Goal: Task Accomplishment & Management: Use online tool/utility

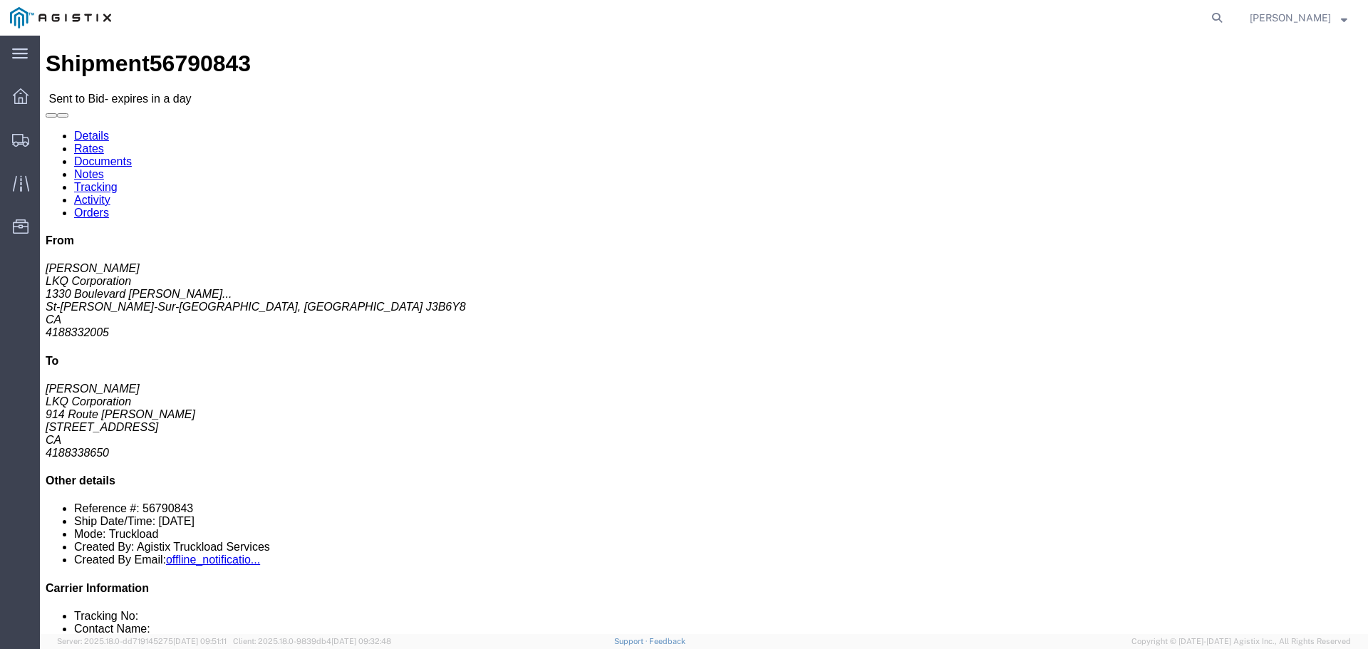
click button "Ignore Bid"
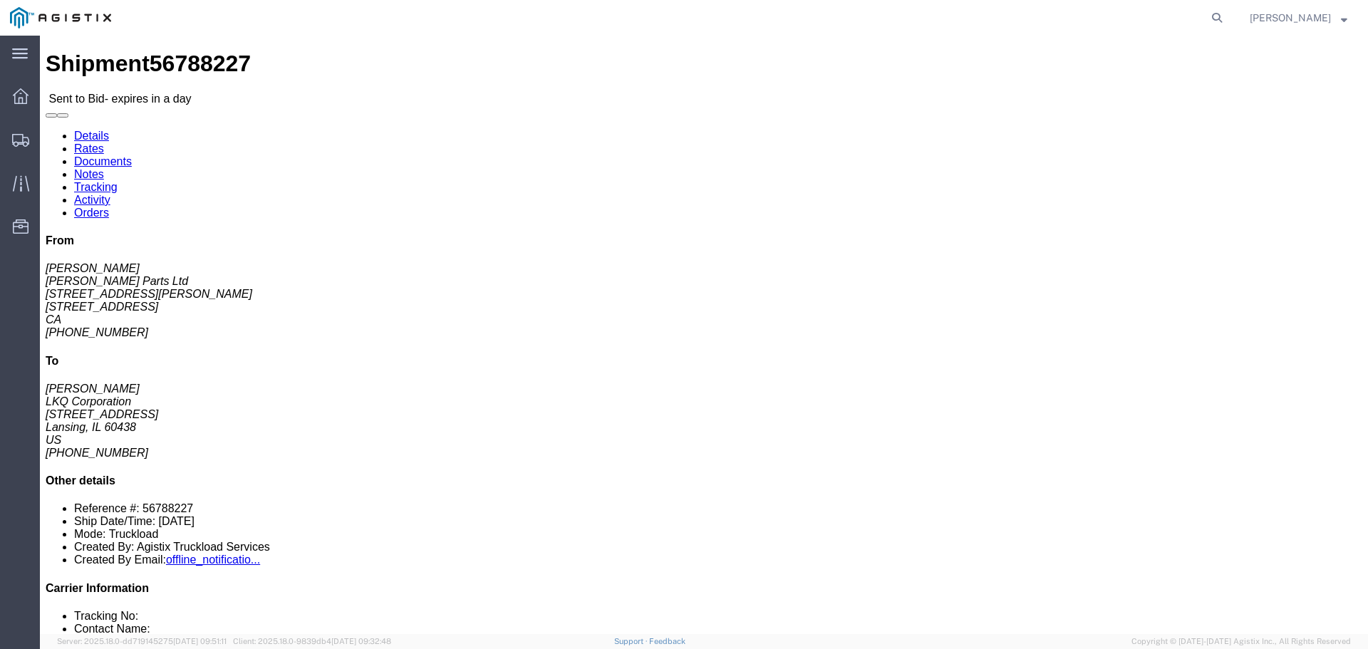
drag, startPoint x: 152, startPoint y: 295, endPoint x: 254, endPoint y: 281, distance: 102.1
click button "button"
click link "Enter / Modify Bid"
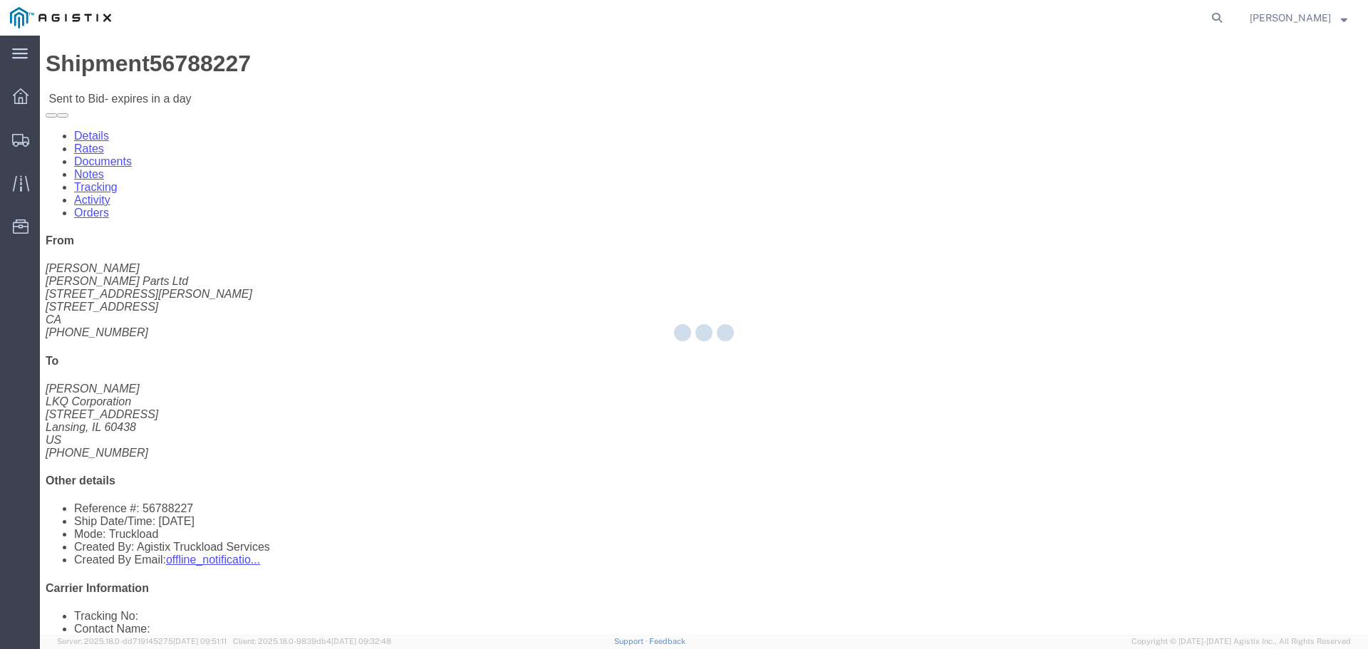
select select "22593"
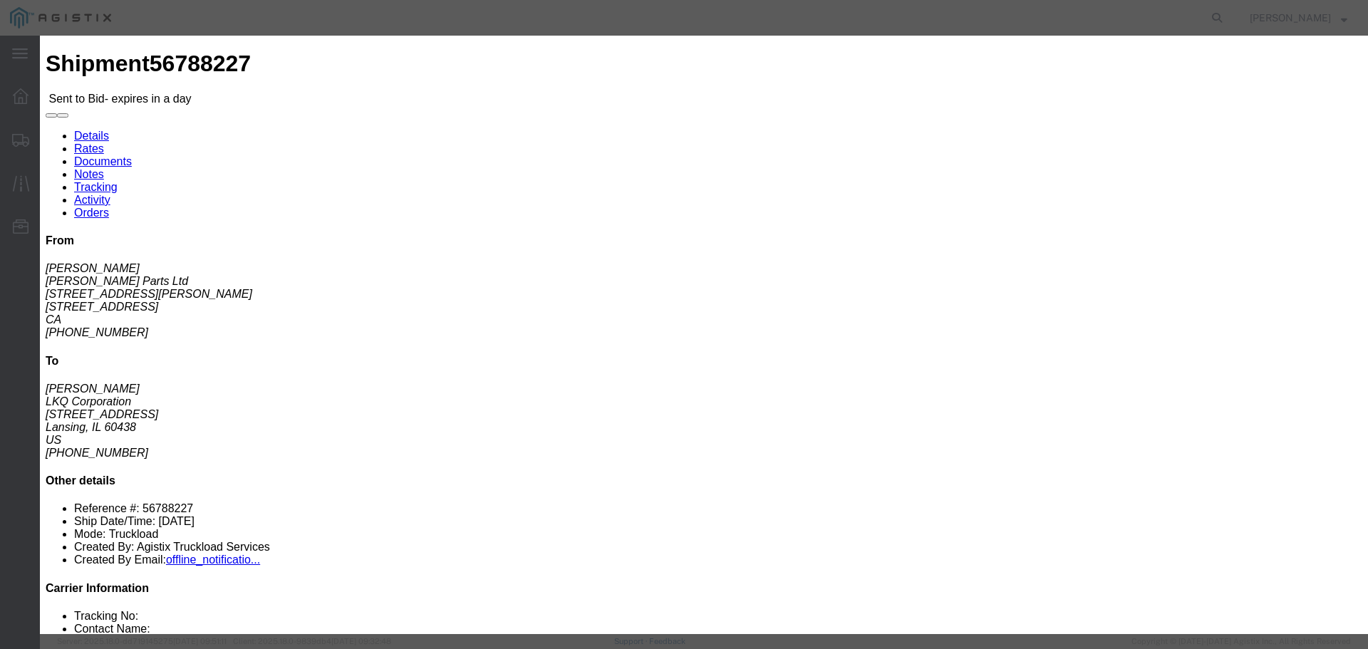
click select "Select Rail TL Standard 3 - 5 Day"
select select "41882"
click select "Select Rail TL Standard 3 - 5 Day"
click input "text"
type input "RLX"
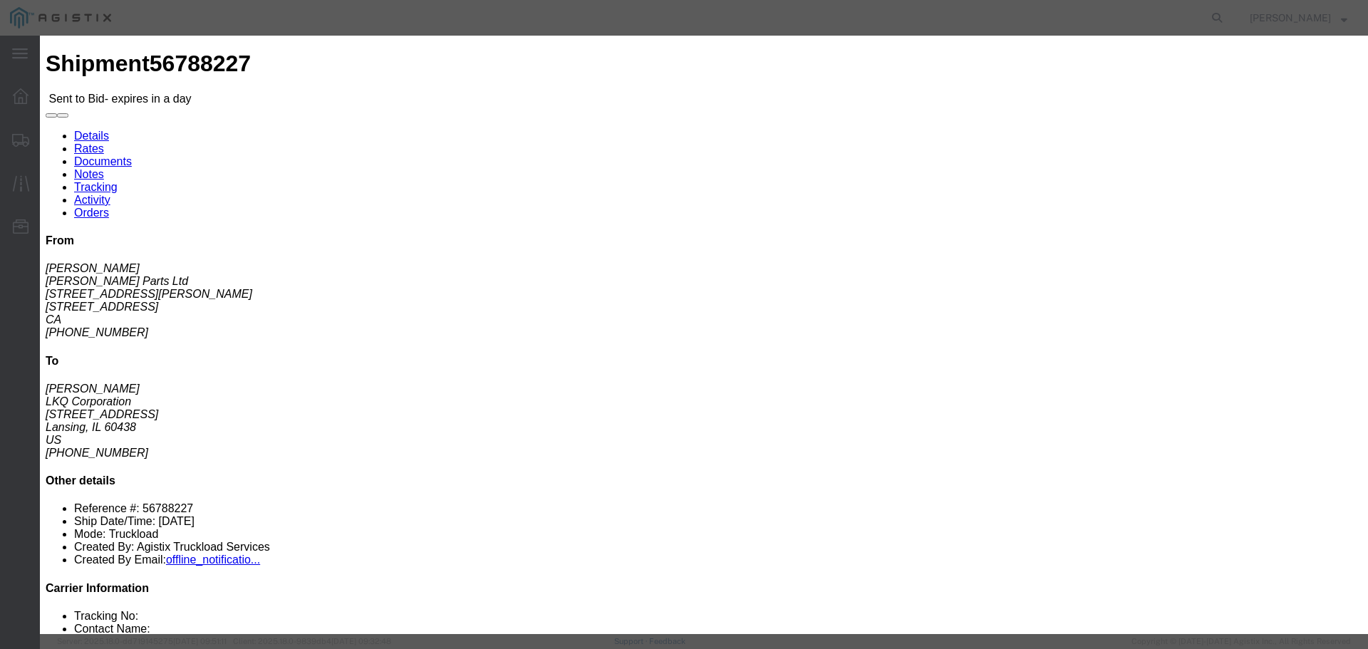
click div "Reference"
click select "Select Air Less than Truckload Multi-Leg Ocean Freight Rail Small Parcel Truckl…"
select select "TL"
click select "Select Air Less than Truckload Multi-Leg Ocean Freight Rail Small Parcel Truckl…"
click input "number"
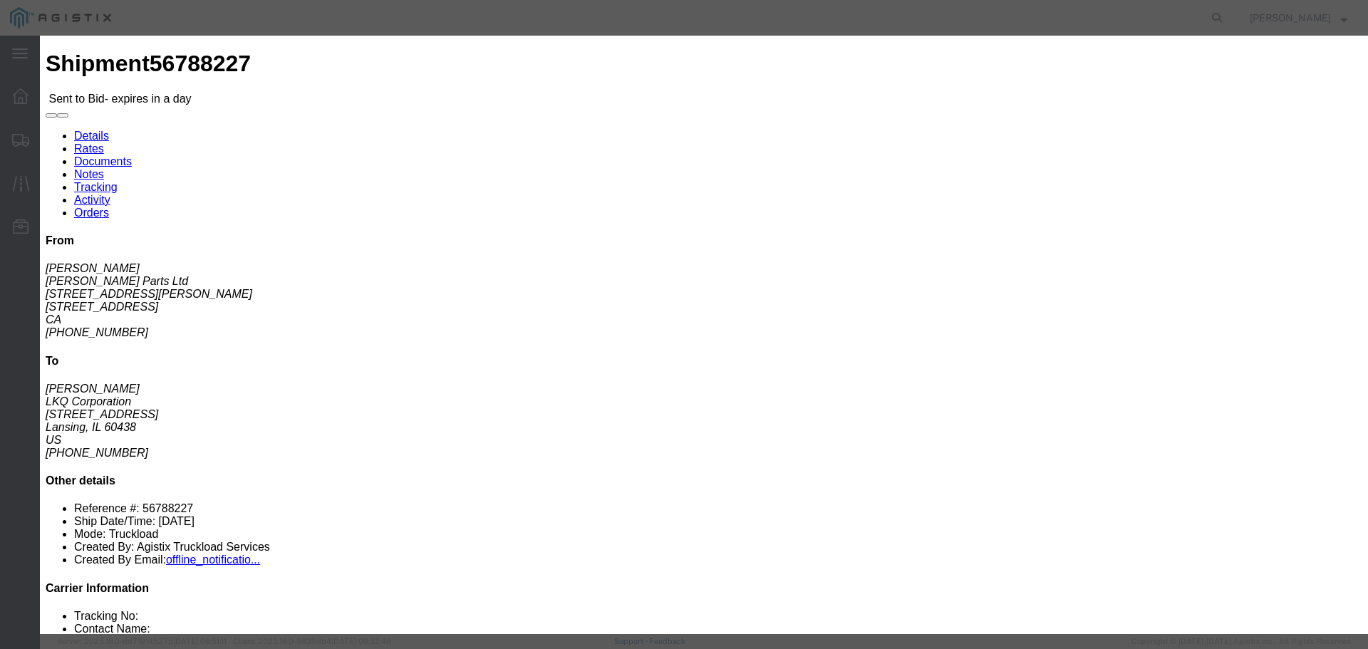
click input "number"
type input "1"
click input "number"
type input "1050"
click div "Mode Select Air Less than Truckload Multi-Leg Ocean Freight Rail Small Parcel T…"
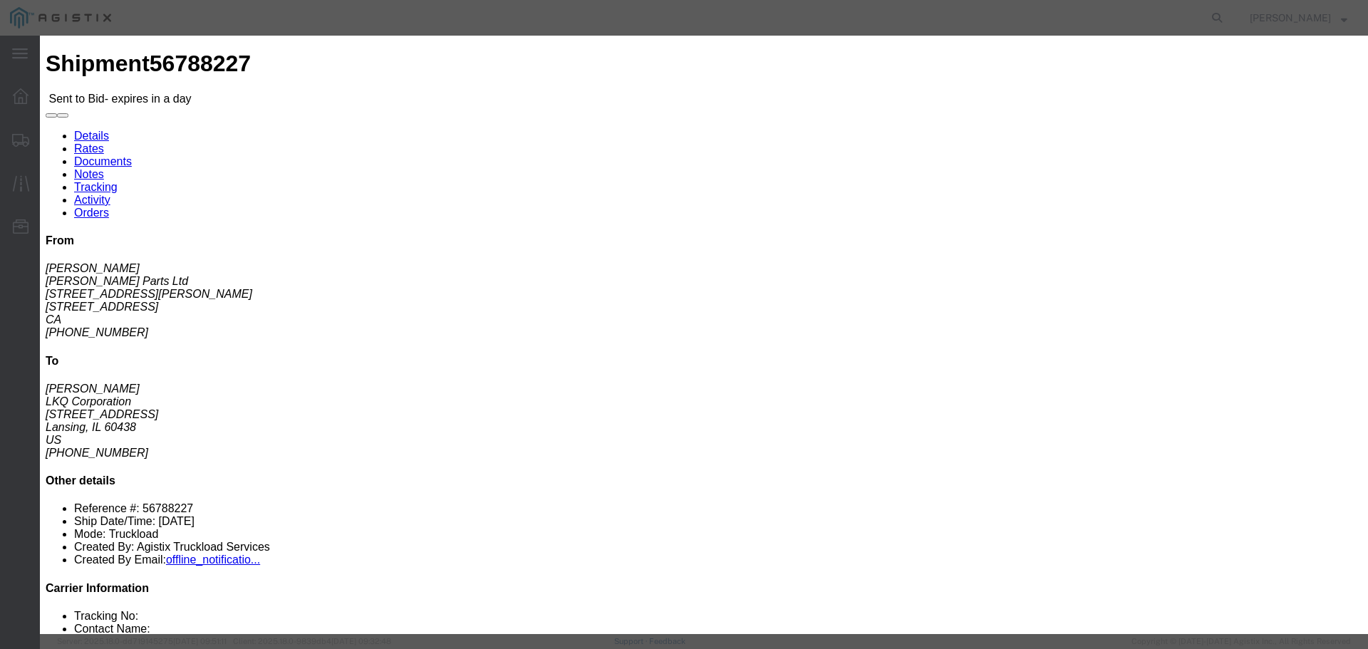
click button "Submit"
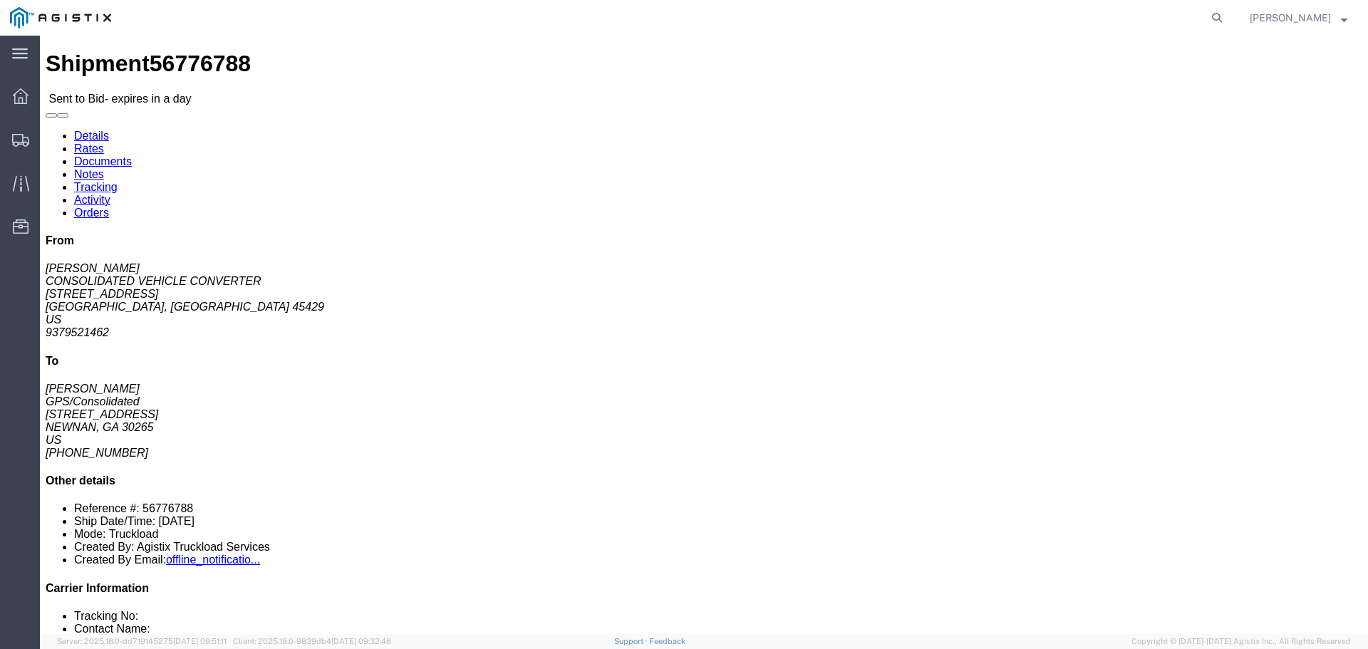
click button "button"
click link "Enter / Modify Bid"
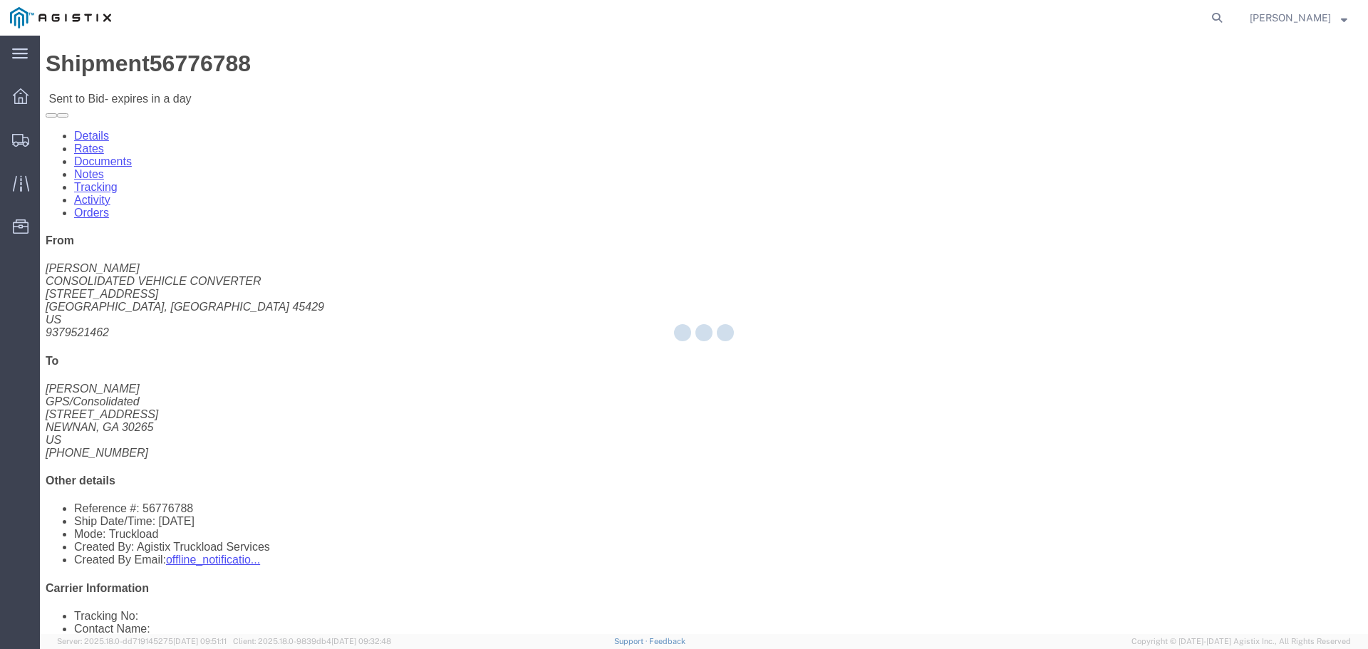
select select "22593"
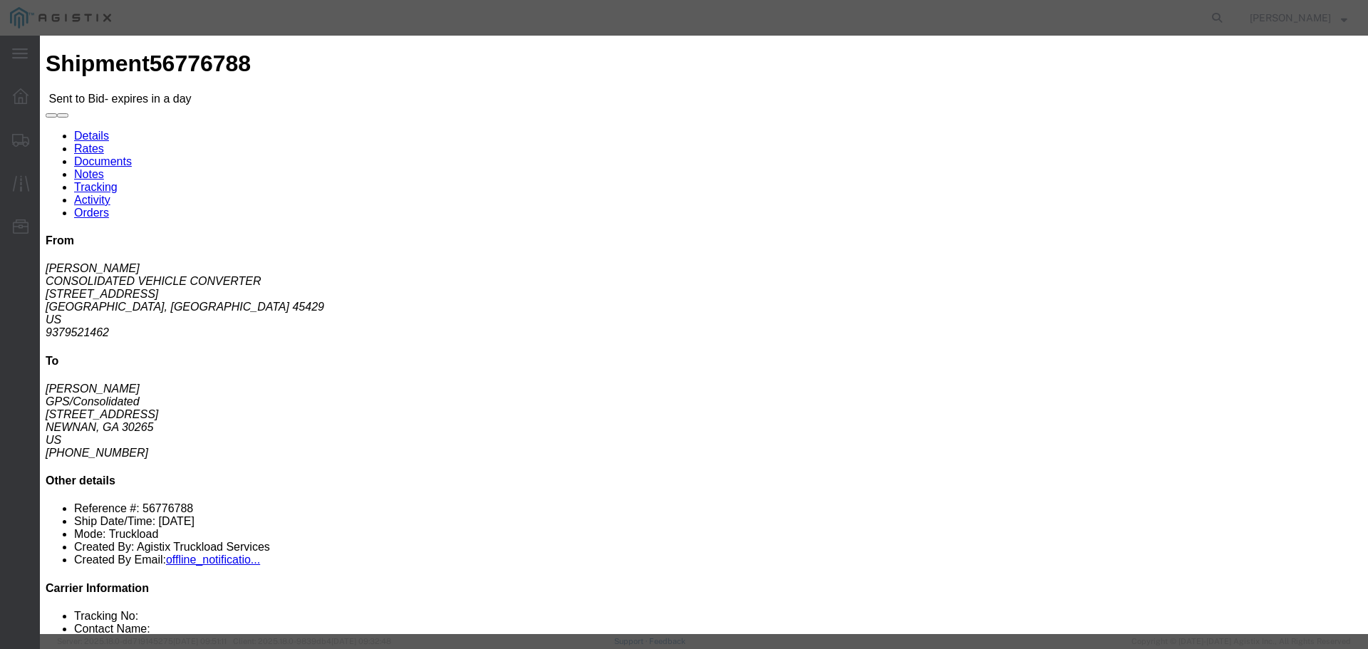
click select "Select Rail TL Standard 3 - 5 Day"
select select "41882"
click select "Select Rail TL Standard 3 - 5 Day"
click input "text"
type input "RLX"
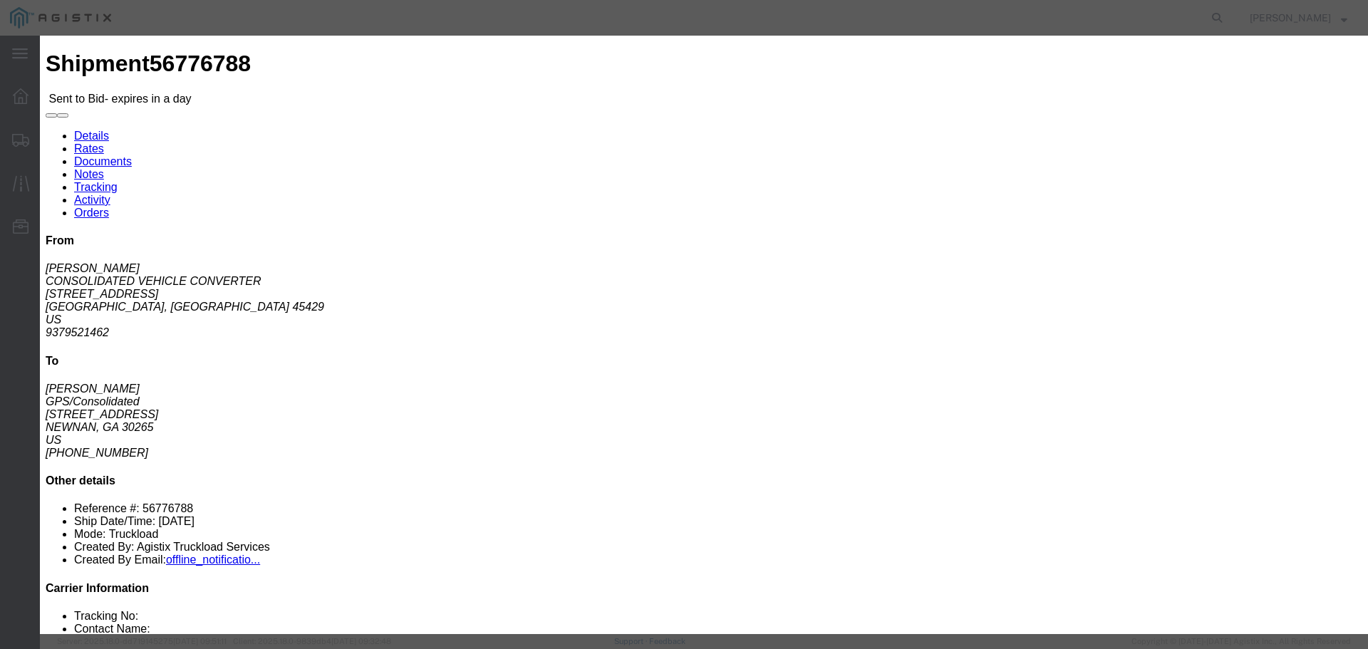
click select "Select Air Less than Truckload Multi-Leg Ocean Freight Rail Small Parcel Truckl…"
select select "TL"
click select "Select Air Less than Truckload Multi-Leg Ocean Freight Rail Small Parcel Truckl…"
click input "number"
type input "1"
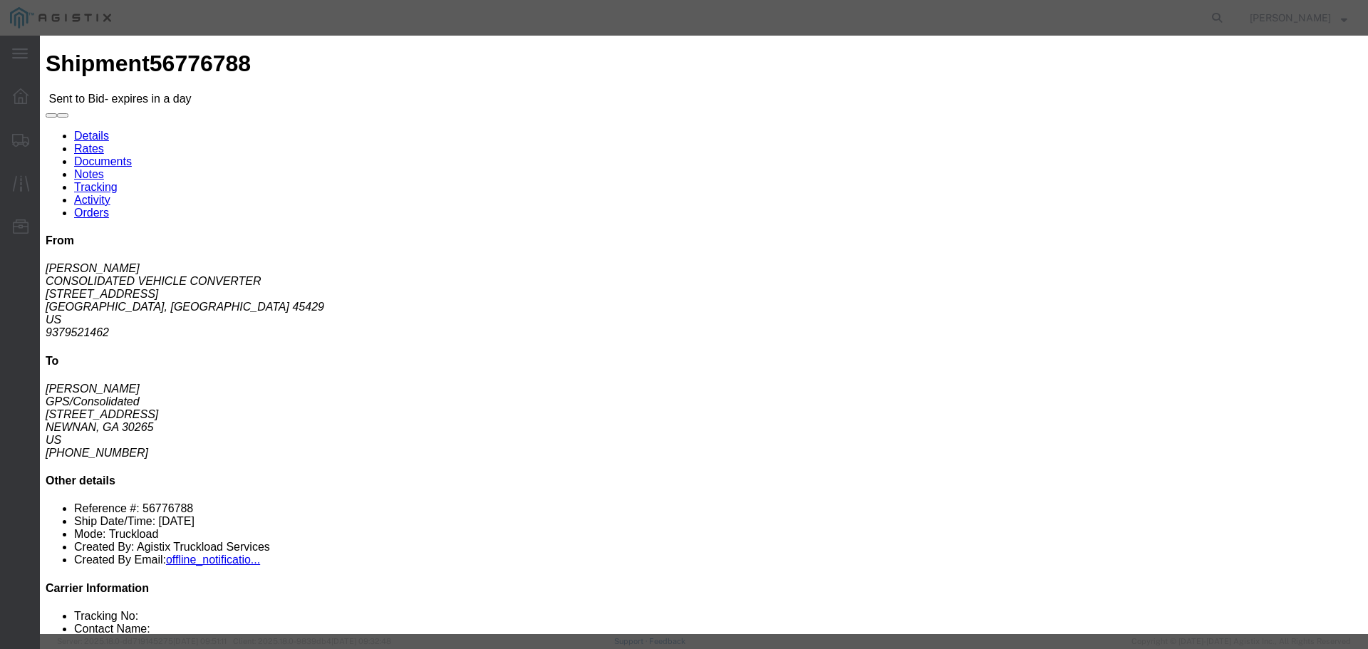
click input "number"
type input "1420"
click button "Submit"
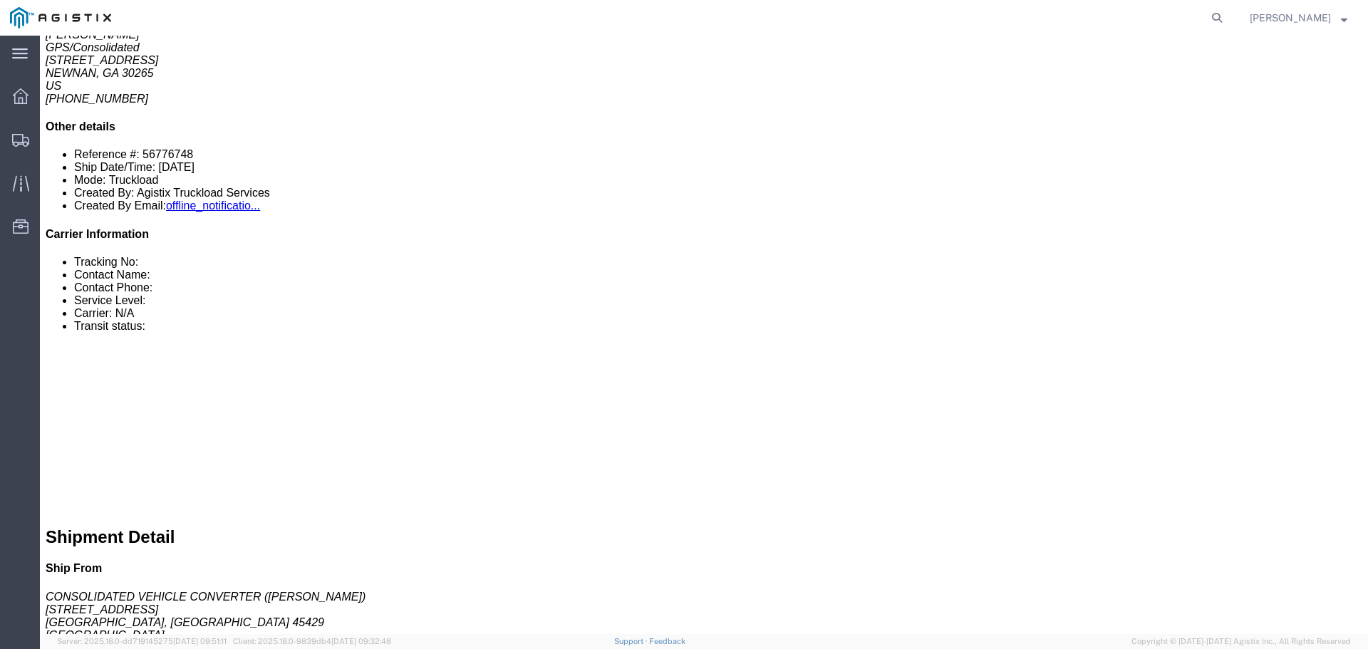
scroll to position [142, 0]
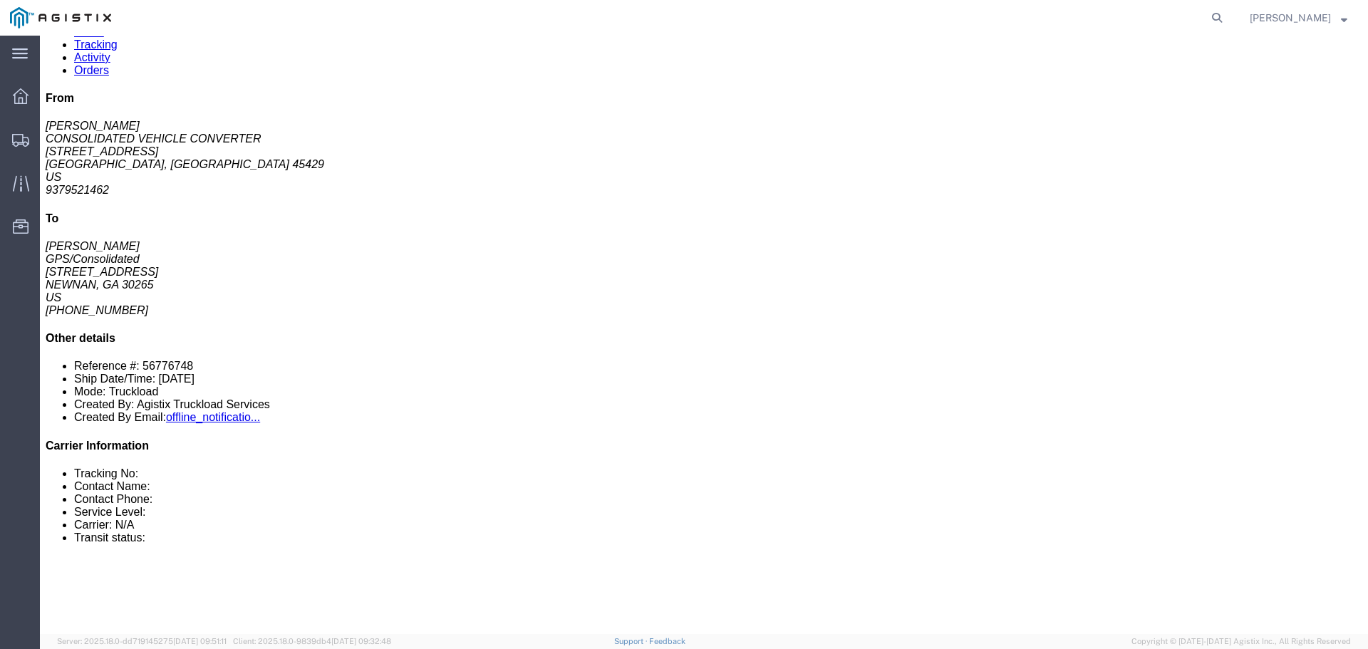
click link "Enter / Modify Bid"
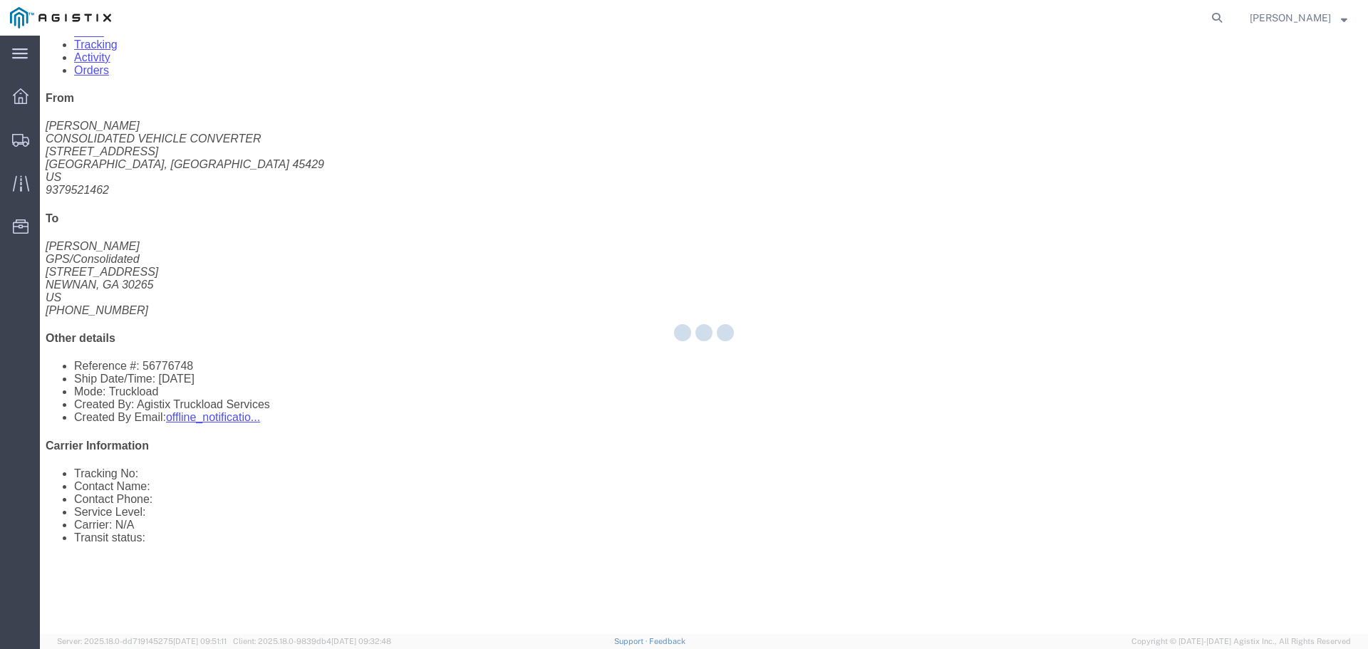
select select "22593"
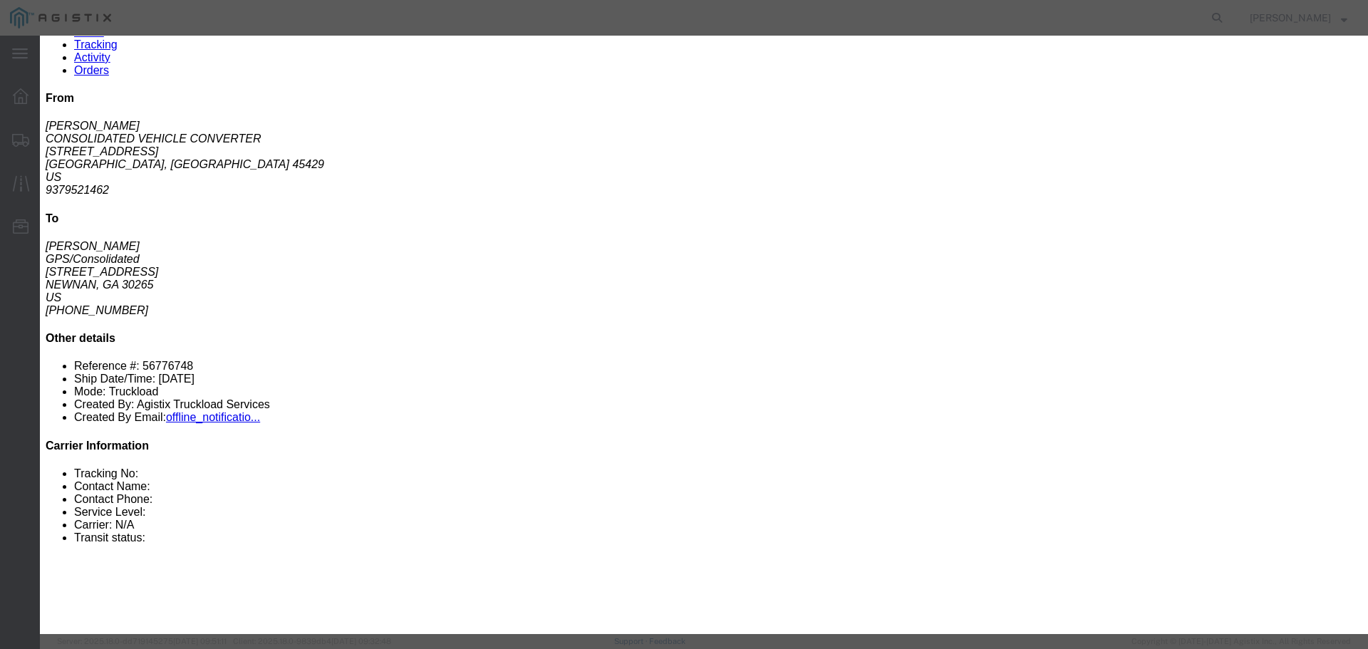
click select "Select Rail TL Standard 3 - 5 Day"
select select "41882"
click select "Select Rail TL Standard 3 - 5 Day"
click input "text"
type input "RLX"
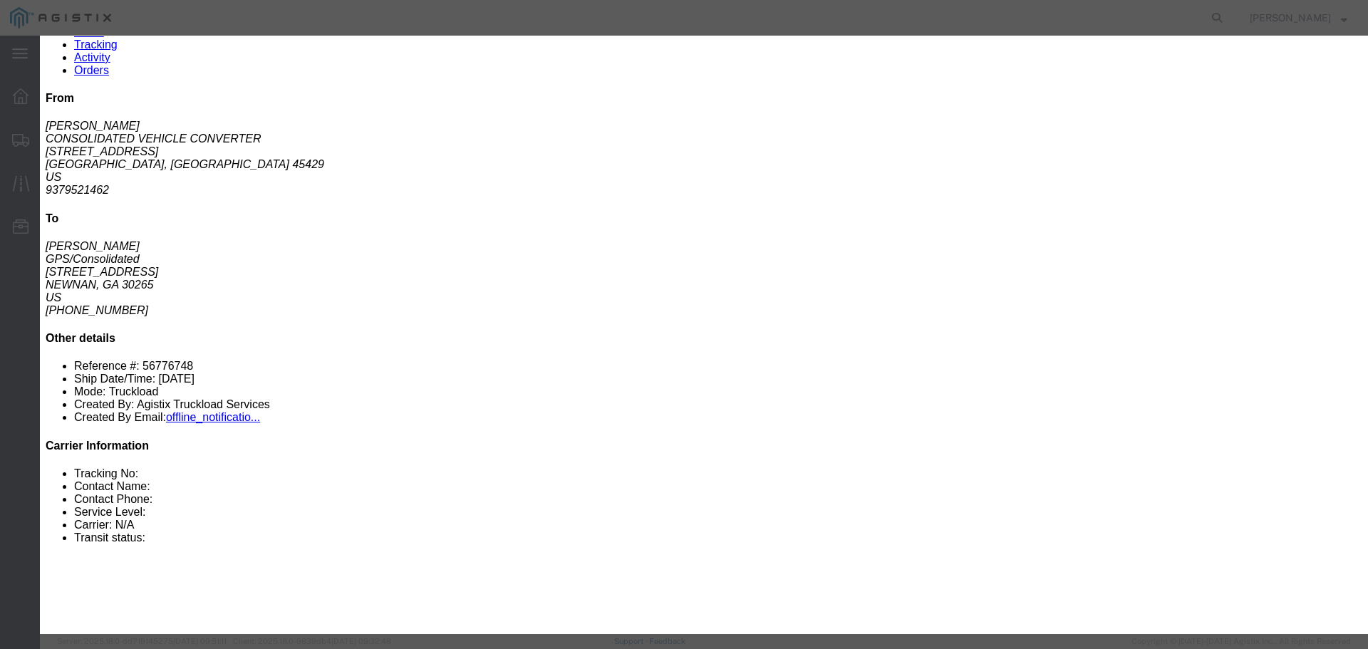
click select "Select Air Less than Truckload Multi-Leg Ocean Freight Rail Small Parcel Truckl…"
select select "TL"
click select "Select Air Less than Truckload Multi-Leg Ocean Freight Rail Small Parcel Truckl…"
click input "number"
type input "1"
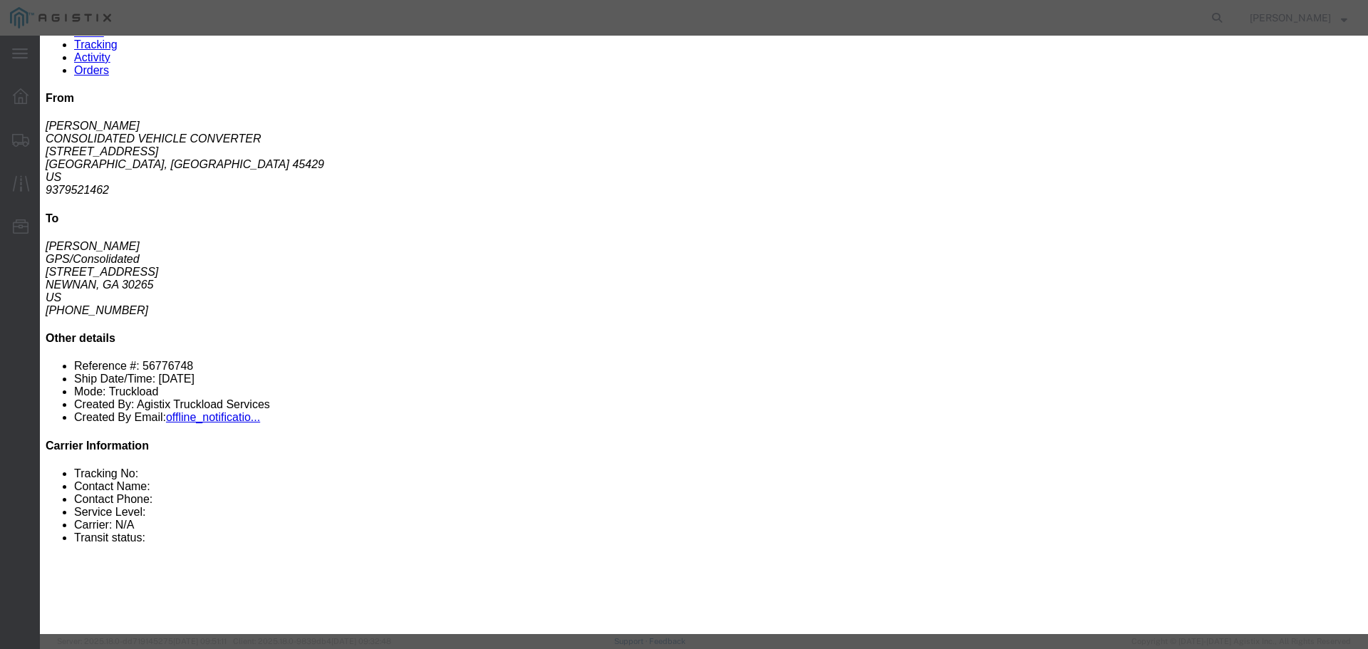
click input "number"
type input "1420"
click button "Submit"
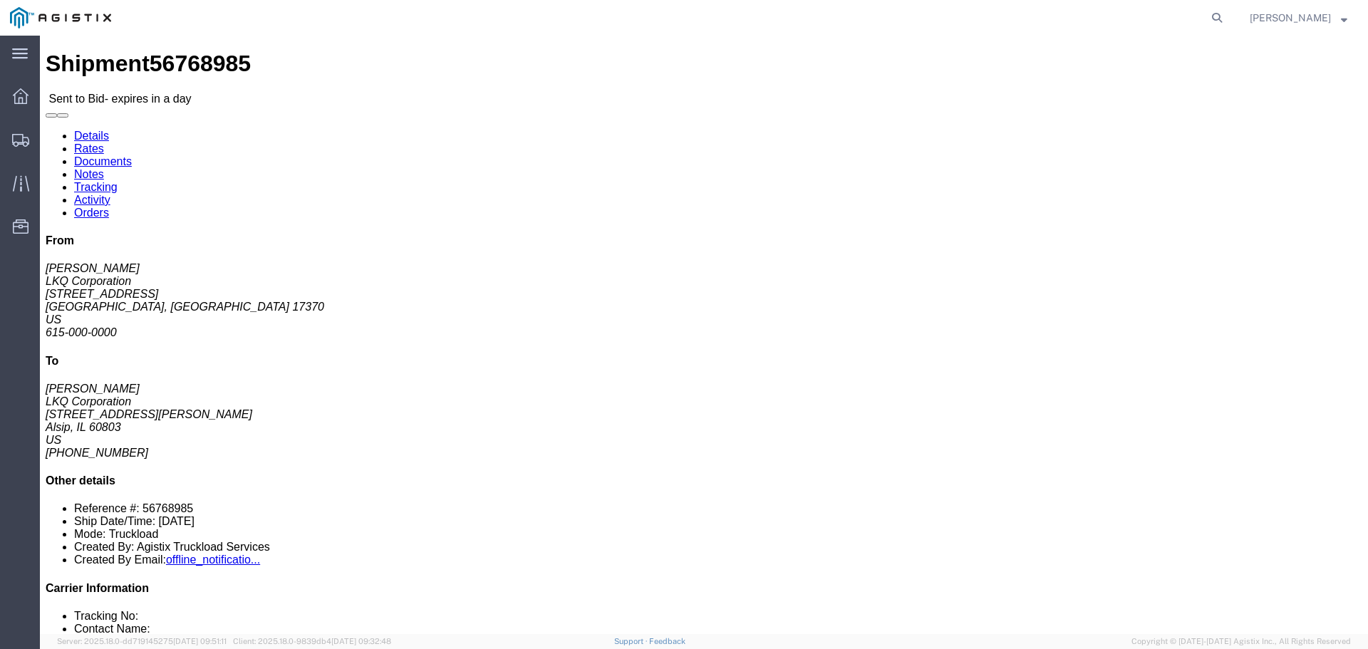
click button "button"
click link "Enter / Modify Bid"
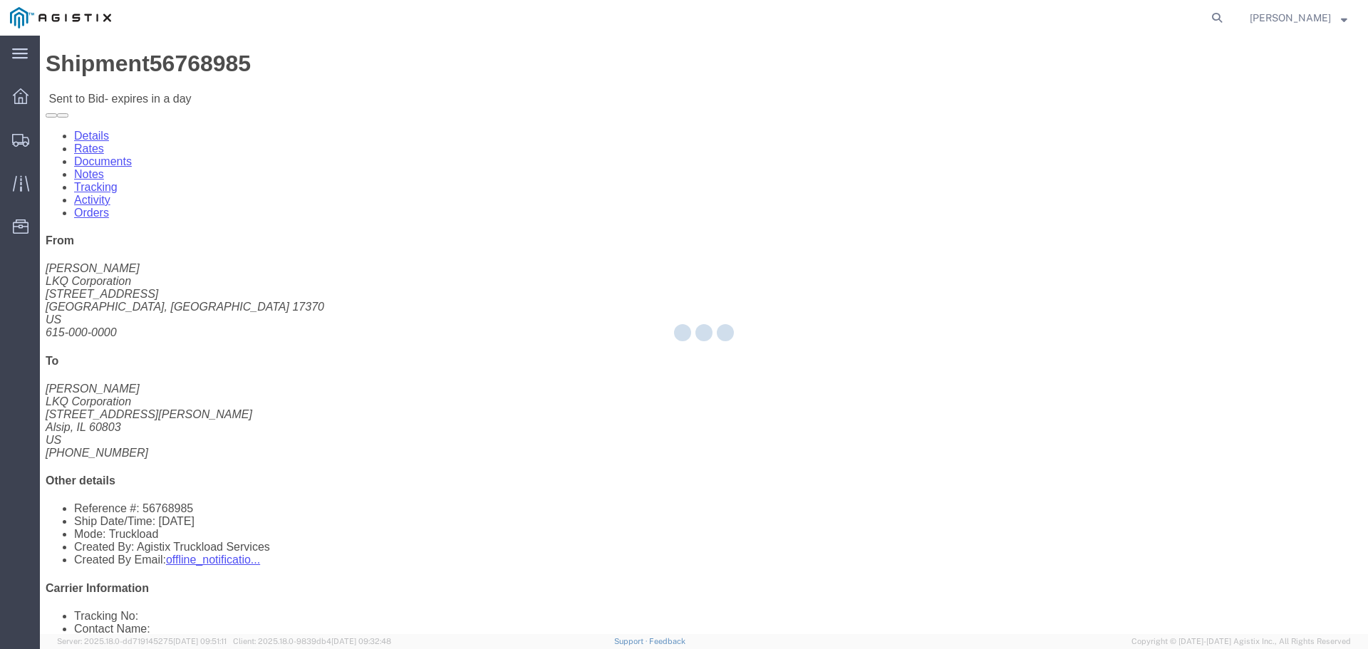
select select "22593"
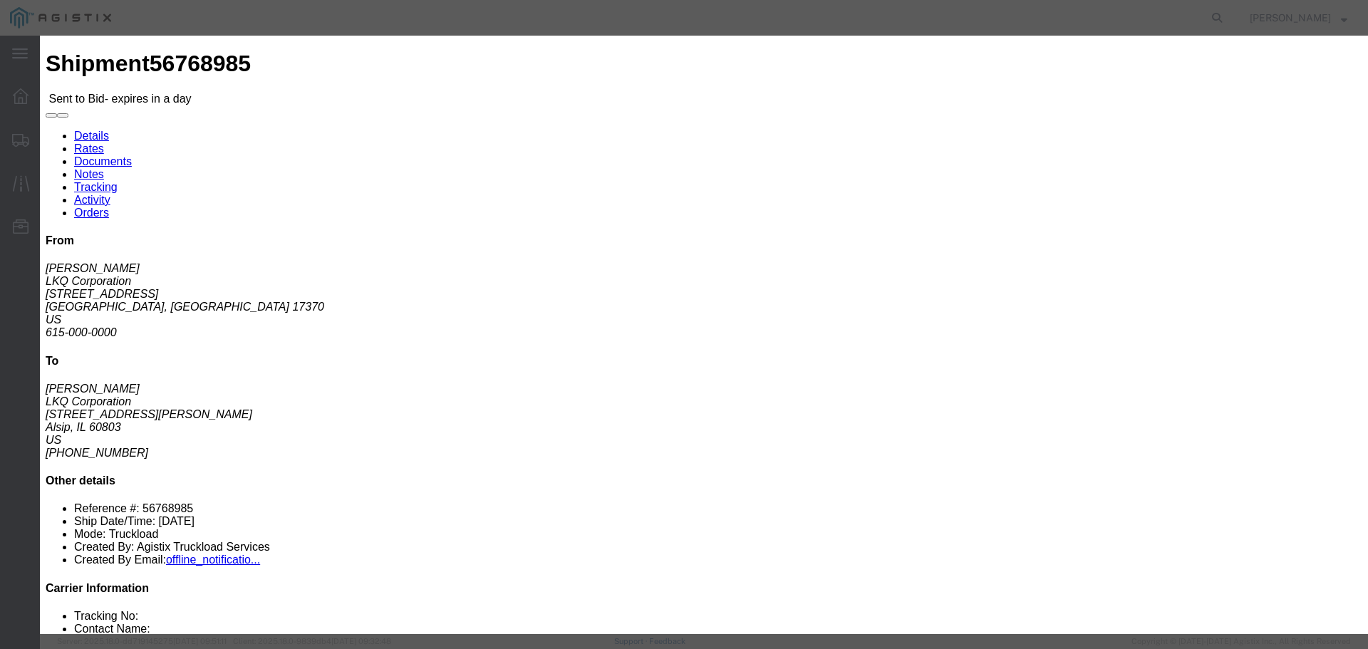
click select "Select Rail TL Standard 3 - 5 Day"
select select "41882"
click select "Select Rail TL Standard 3 - 5 Day"
click input "text"
drag, startPoint x: 950, startPoint y: 124, endPoint x: 878, endPoint y: 154, distance: 78.6
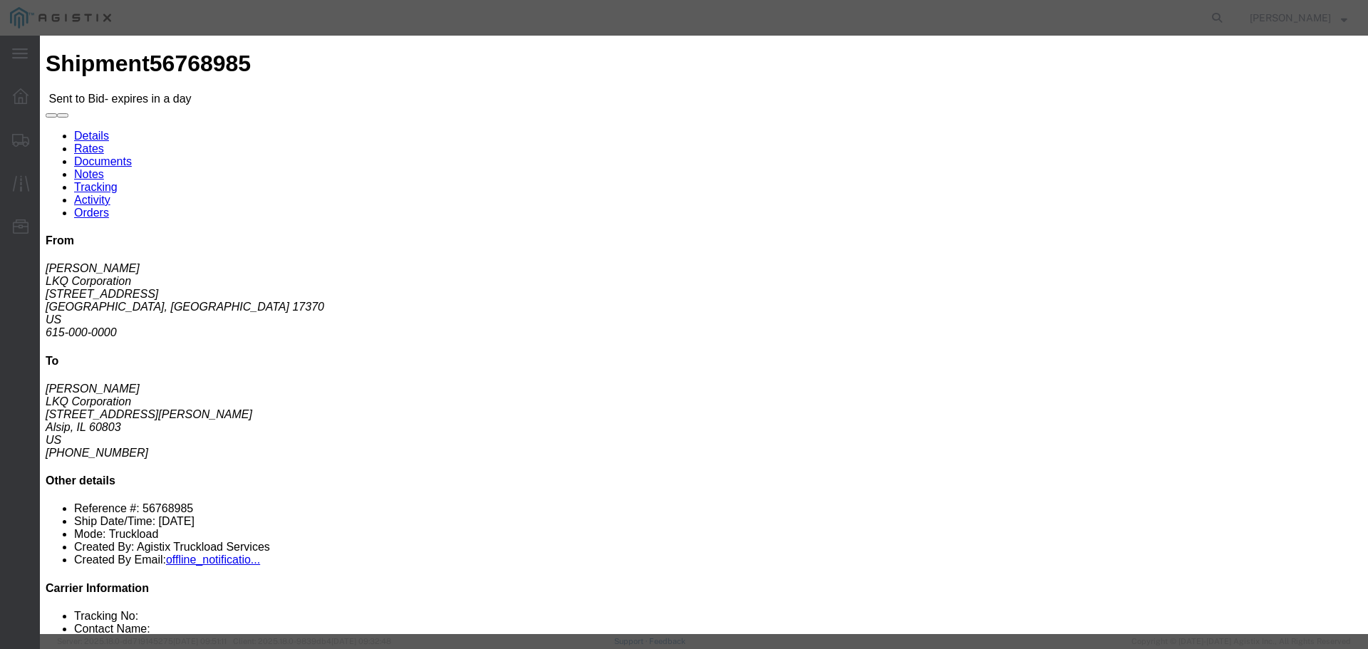
click div "Reference"
click input "text"
type input "RLX"
click select "Select Air Less than Truckload Multi-Leg Ocean Freight Rail Small Parcel Truckl…"
select select "TL"
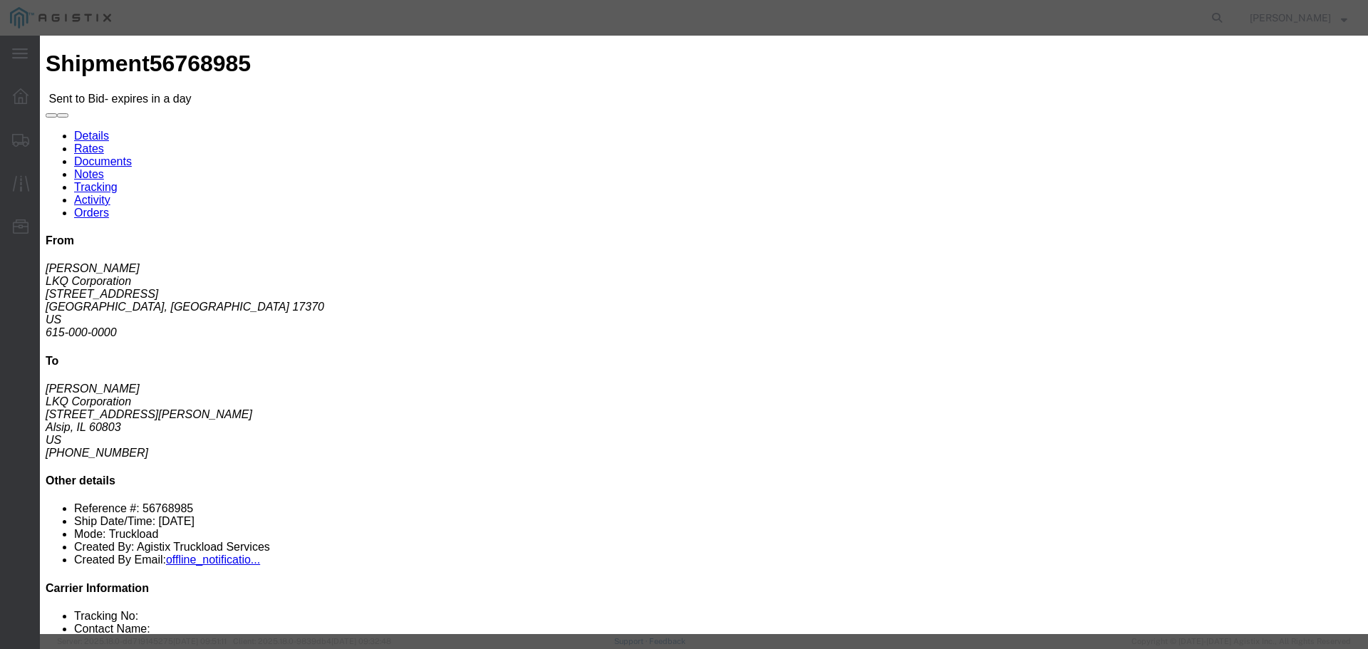
click select "Select Air Less than Truckload Multi-Leg Ocean Freight Rail Small Parcel Truckl…"
drag, startPoint x: 806, startPoint y: 303, endPoint x: 801, endPoint y: 294, distance: 10.2
drag, startPoint x: 801, startPoint y: 294, endPoint x: 740, endPoint y: 190, distance: 120.7
click div "Bid Information Vendor Select Riverstone Logistics LLC Service Level Select Rai…"
click input "number"
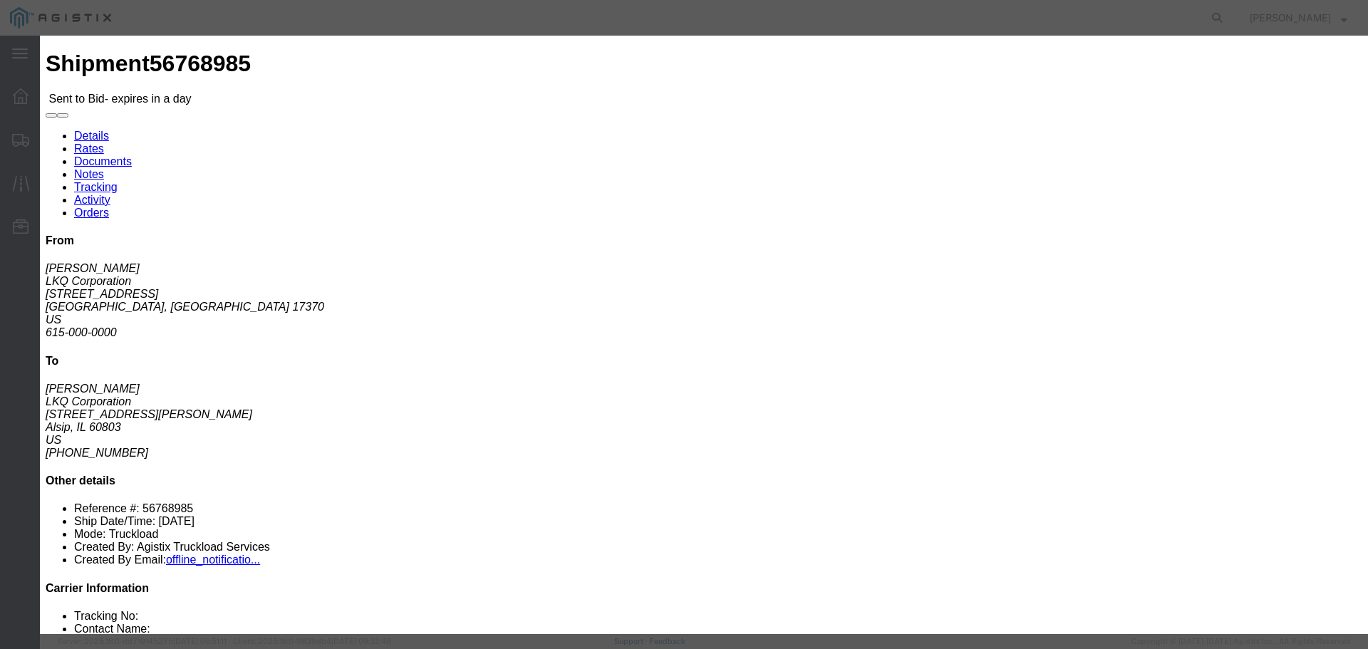
type input "1"
click input "number"
type input "1130"
click div "Mode Select Air Less than Truckload Multi-Leg Ocean Freight Rail Small Parcel T…"
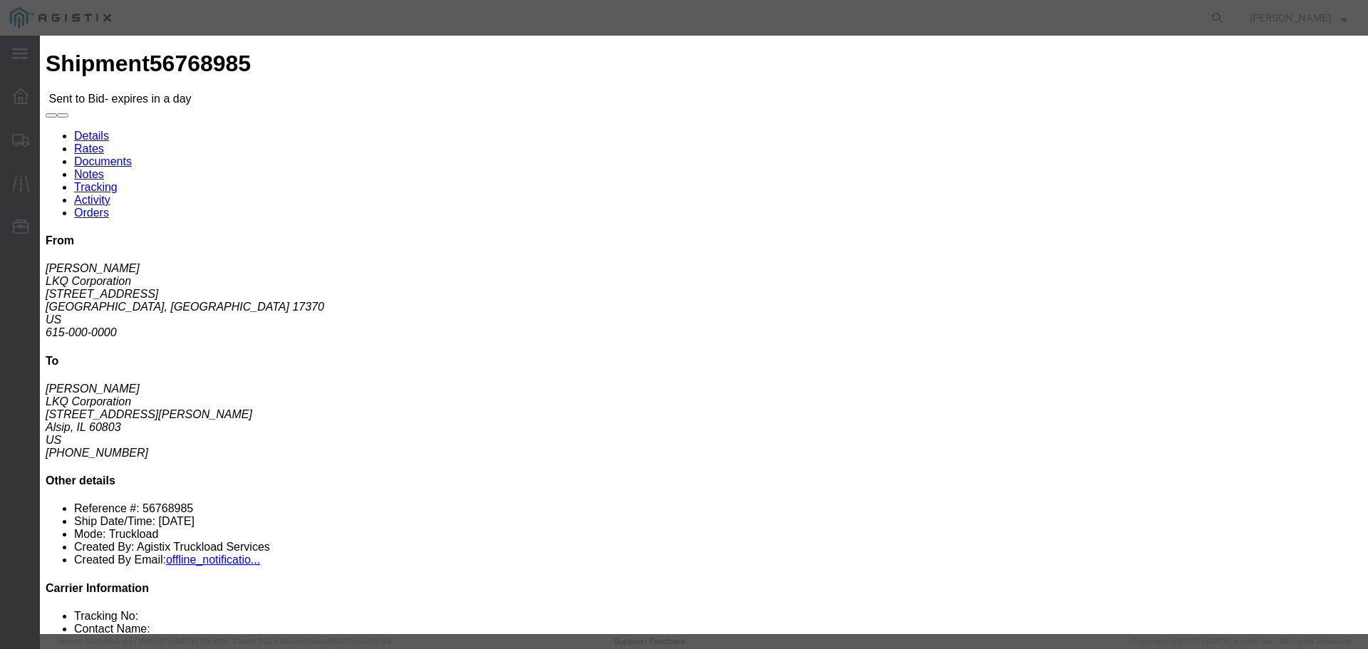
click button "Submit"
